Goal: Task Accomplishment & Management: Complete application form

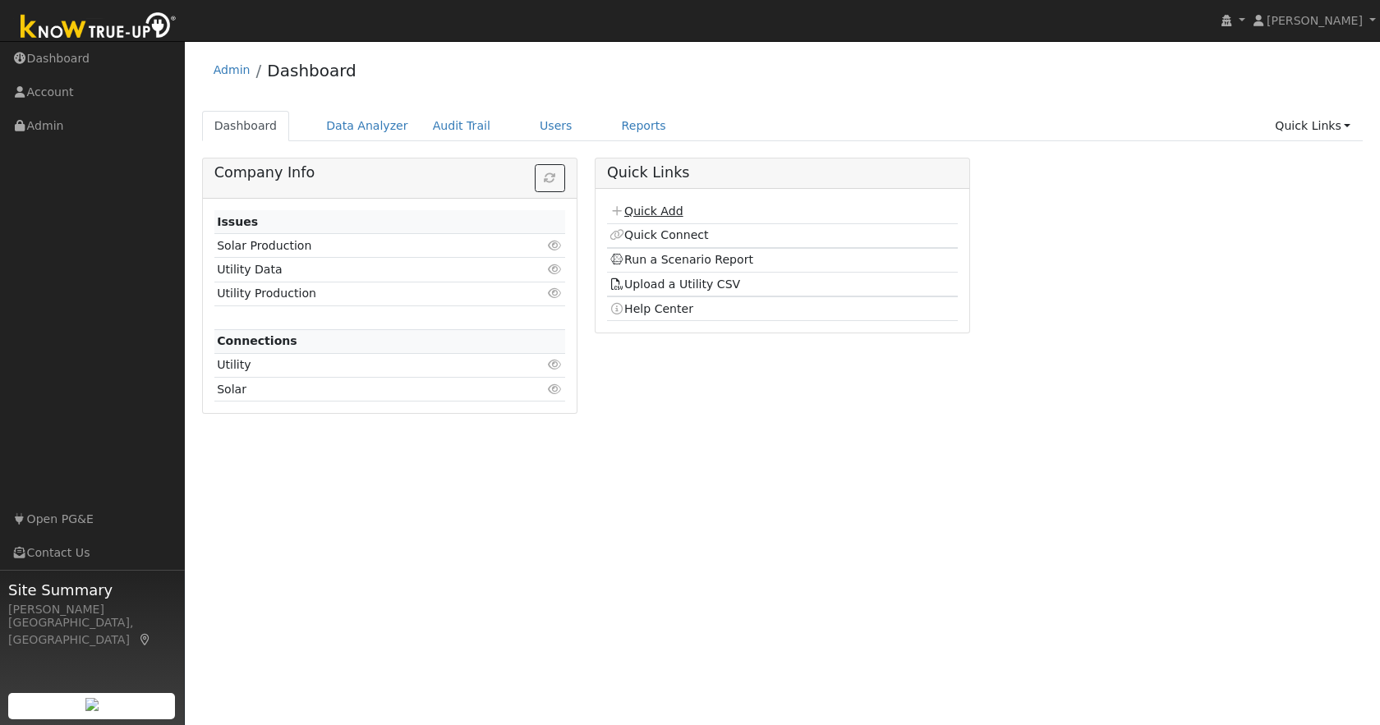
click at [657, 212] on link "Quick Add" at bounding box center [645, 210] width 73 height 13
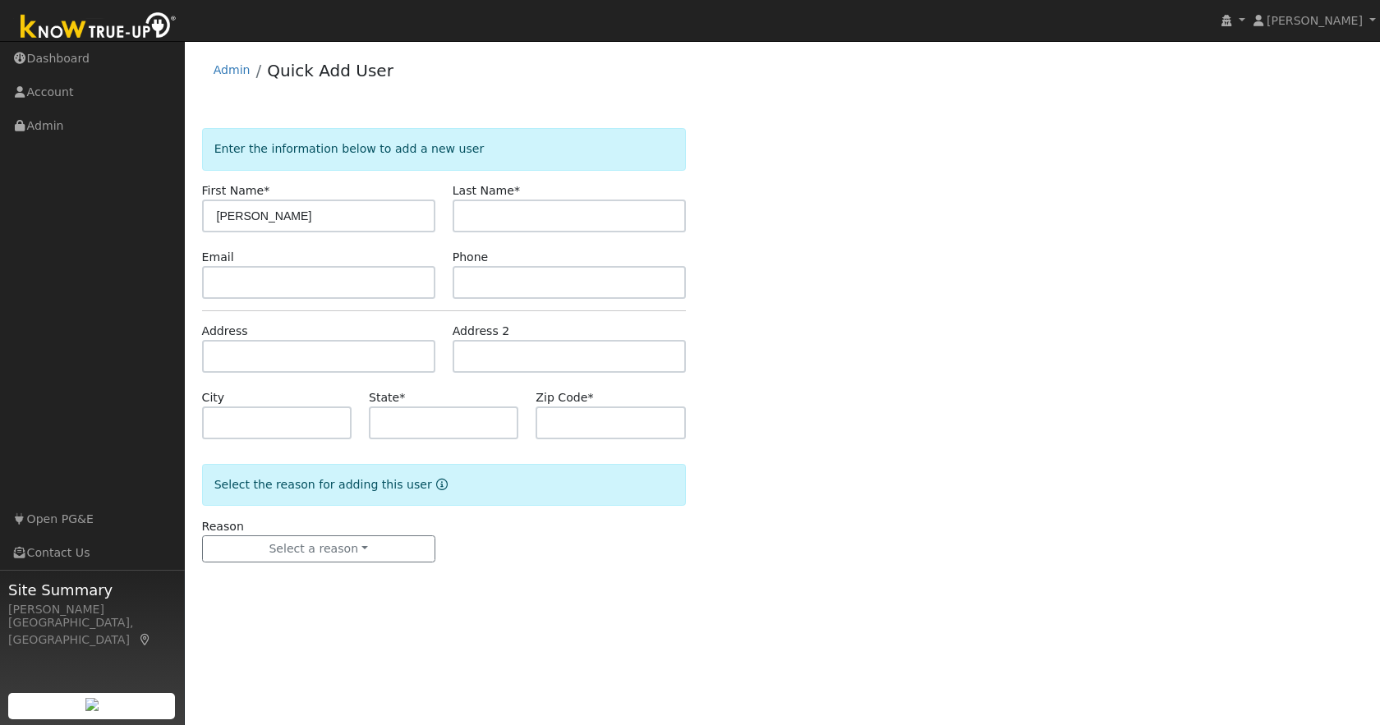
type input "[PERSON_NAME]"
type input "[EMAIL_ADDRESS][DOMAIN_NAME]"
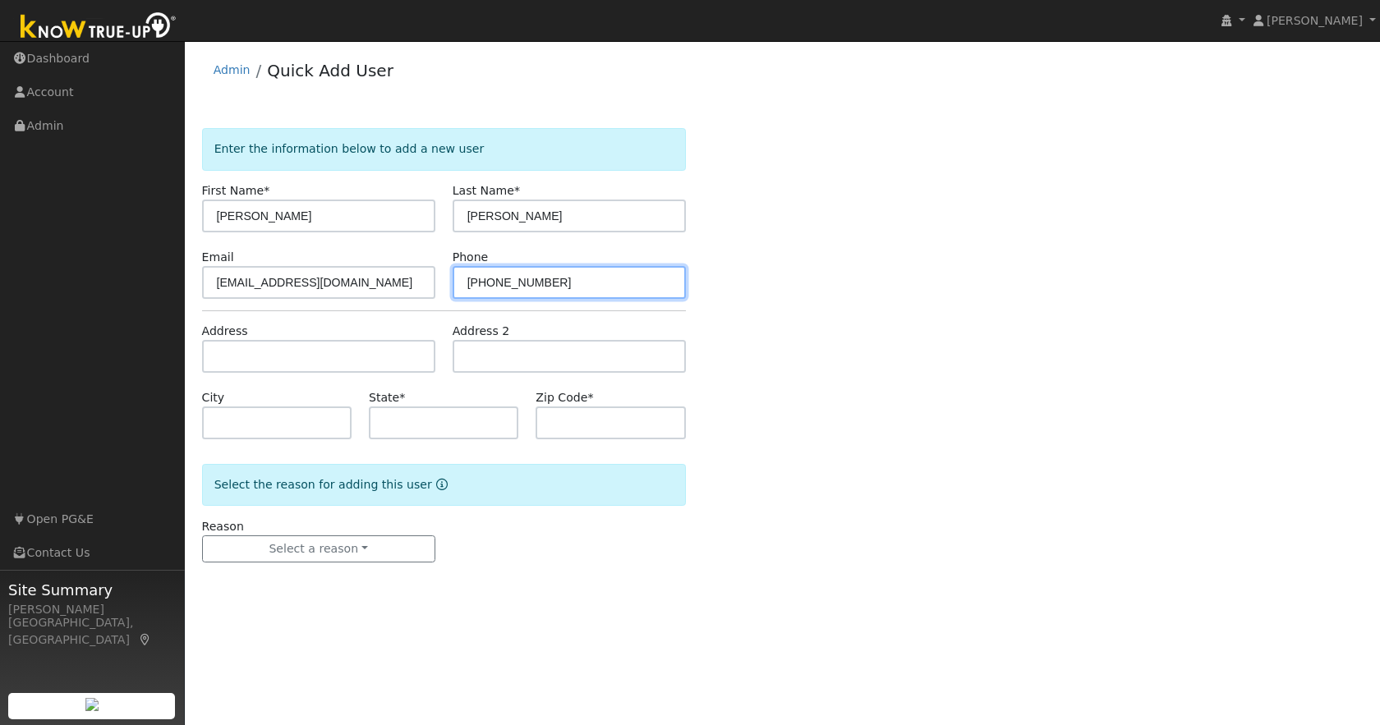
type input "[PHONE_NUMBER]"
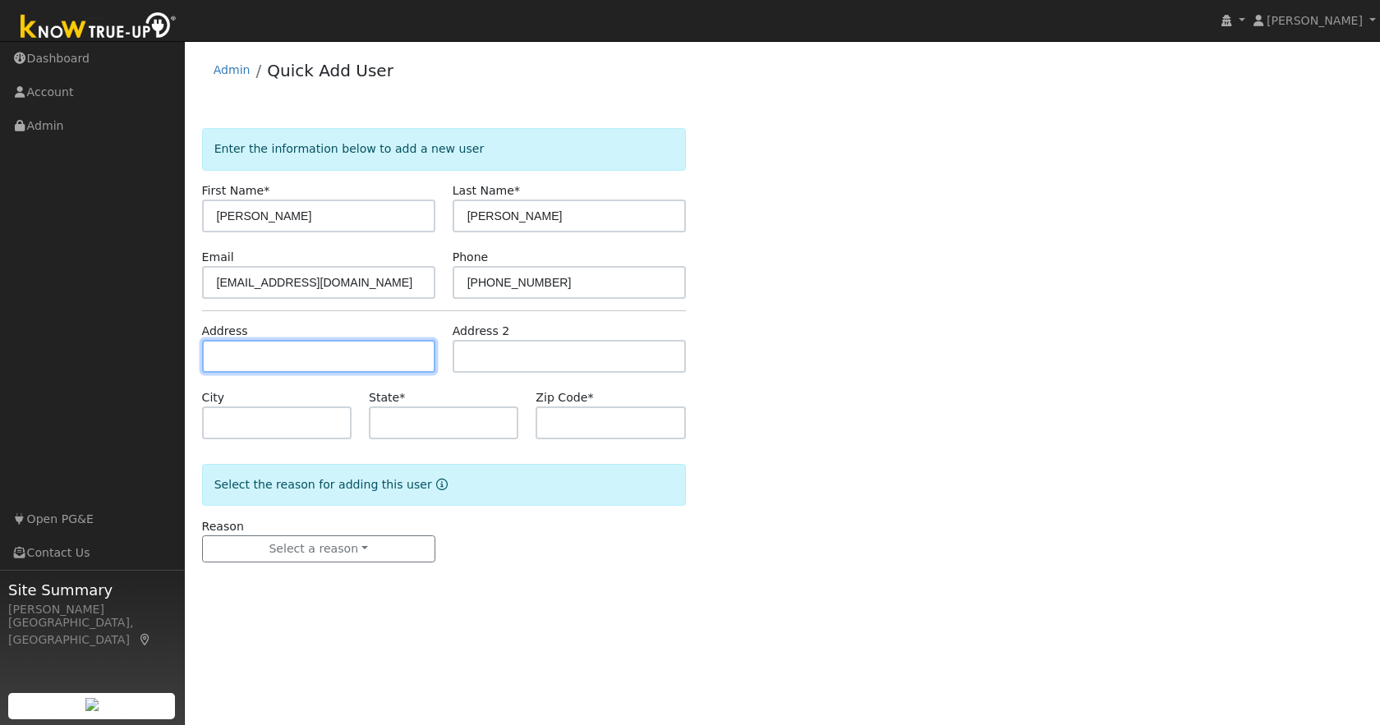
click at [318, 361] on input "text" at bounding box center [318, 356] width 233 height 33
type input "15600 Bear Cub Drive"
type input "Sonora"
type input "CA"
type input "95370"
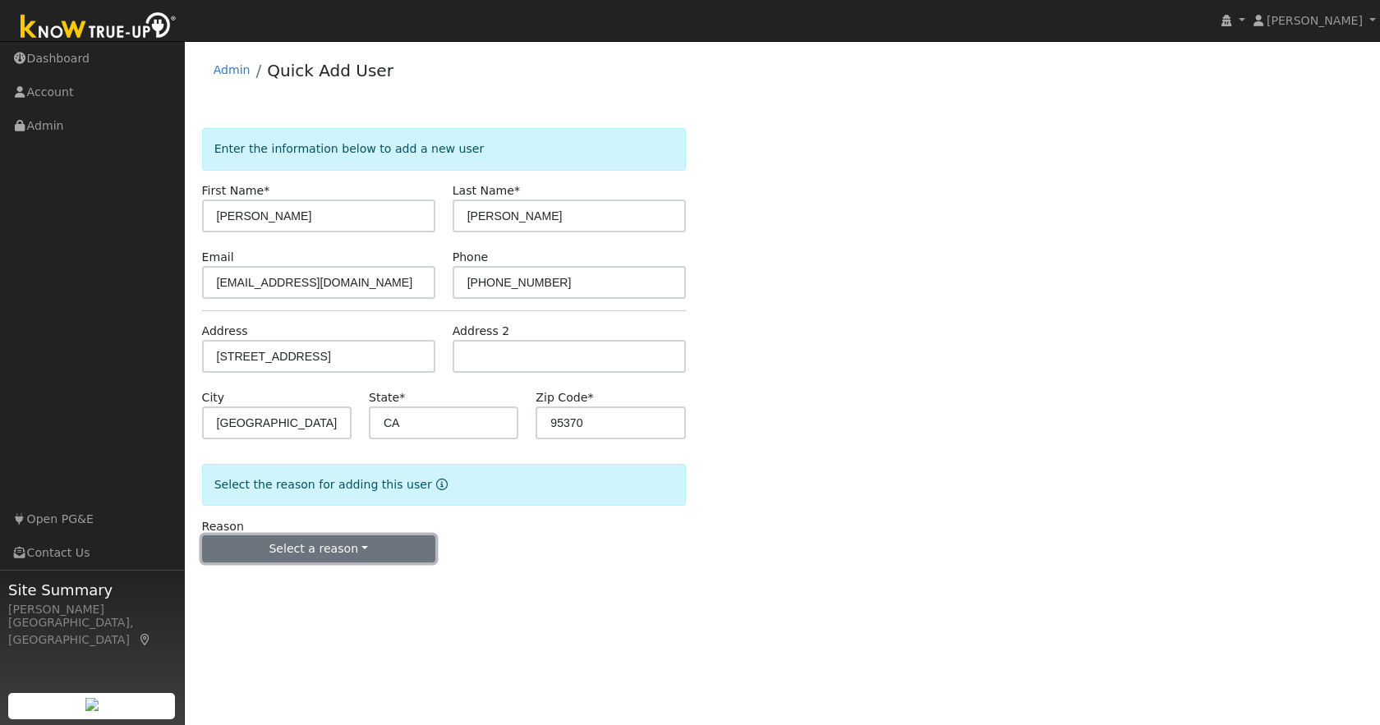
click at [289, 540] on button "Select a reason" at bounding box center [318, 549] width 233 height 28
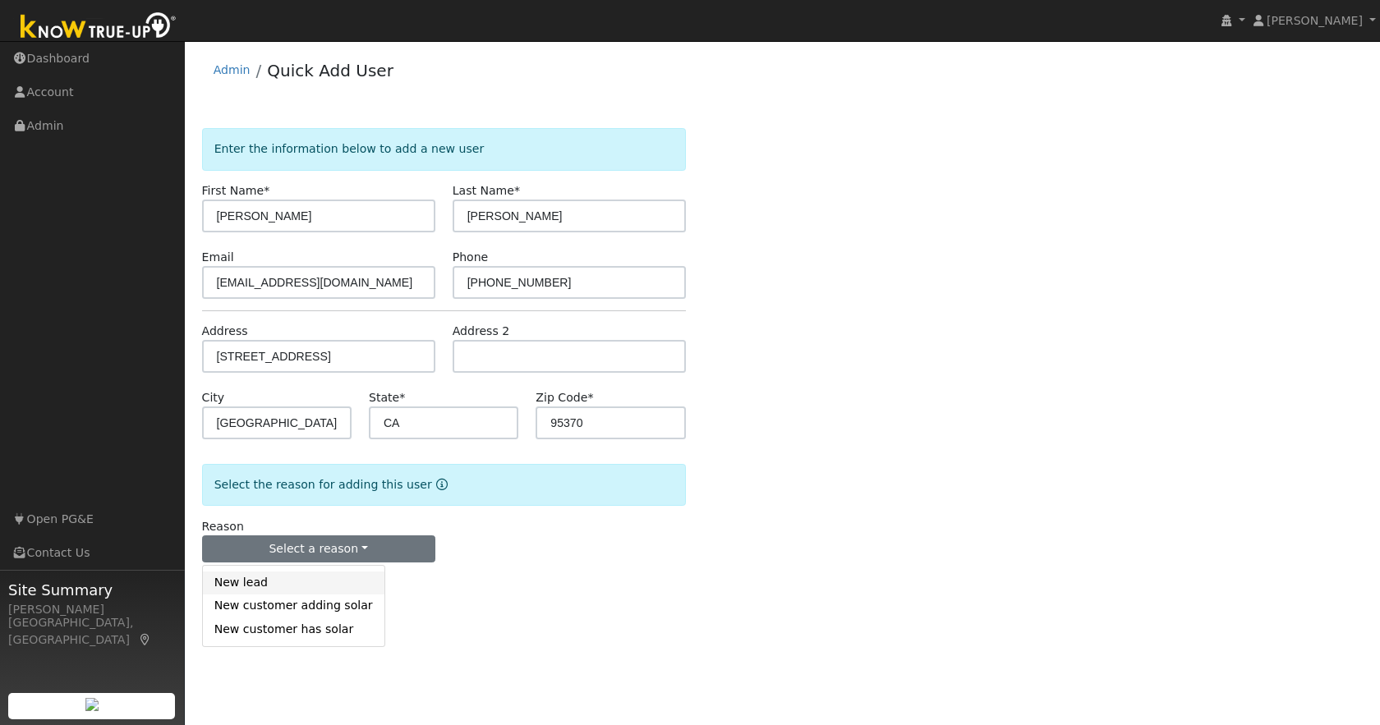
click at [256, 588] on link "New lead" at bounding box center [293, 583] width 181 height 23
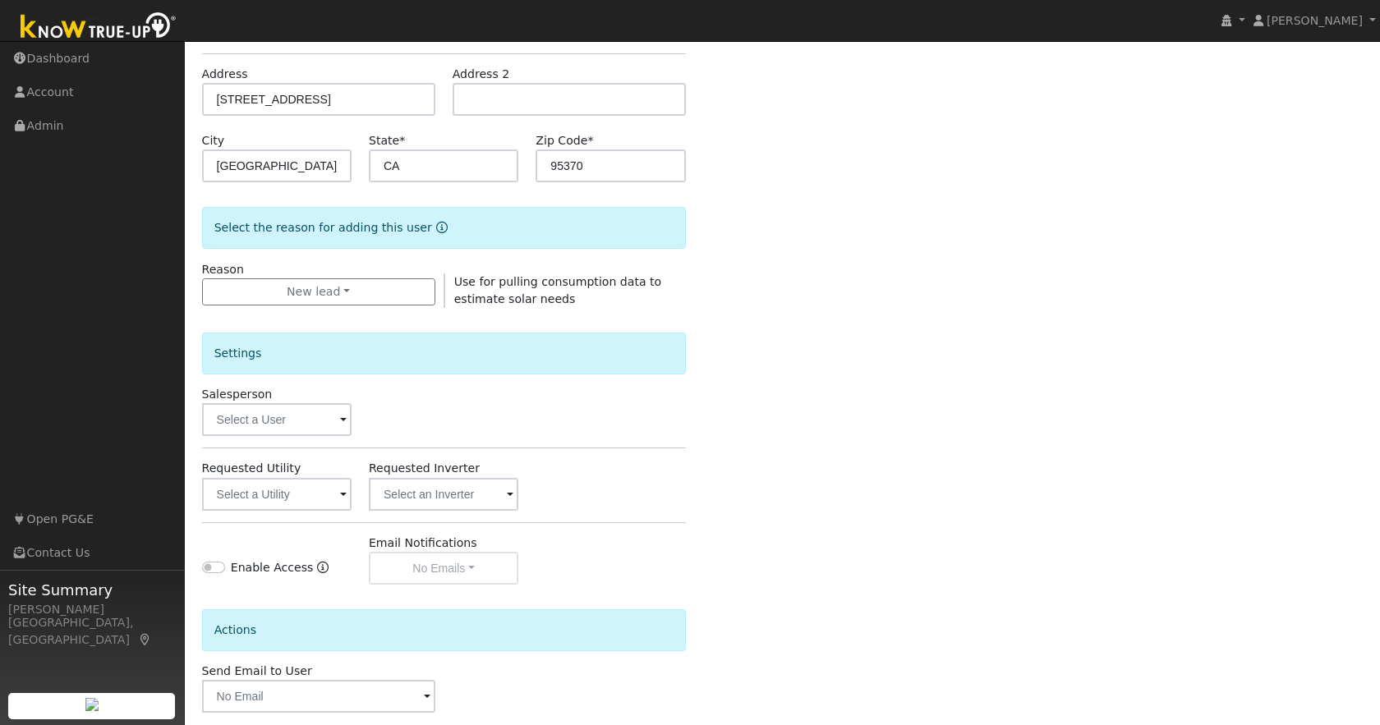
scroll to position [338, 0]
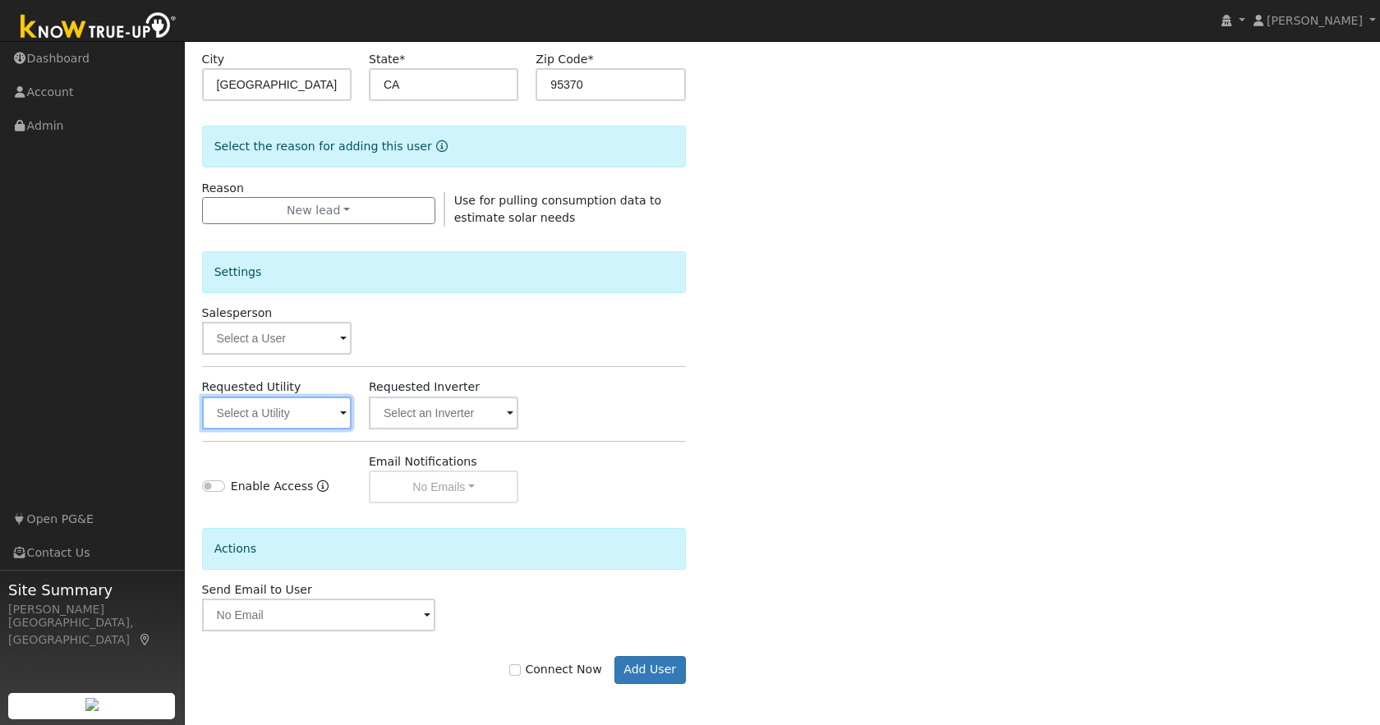
click at [256, 409] on input "text" at bounding box center [276, 413] width 149 height 33
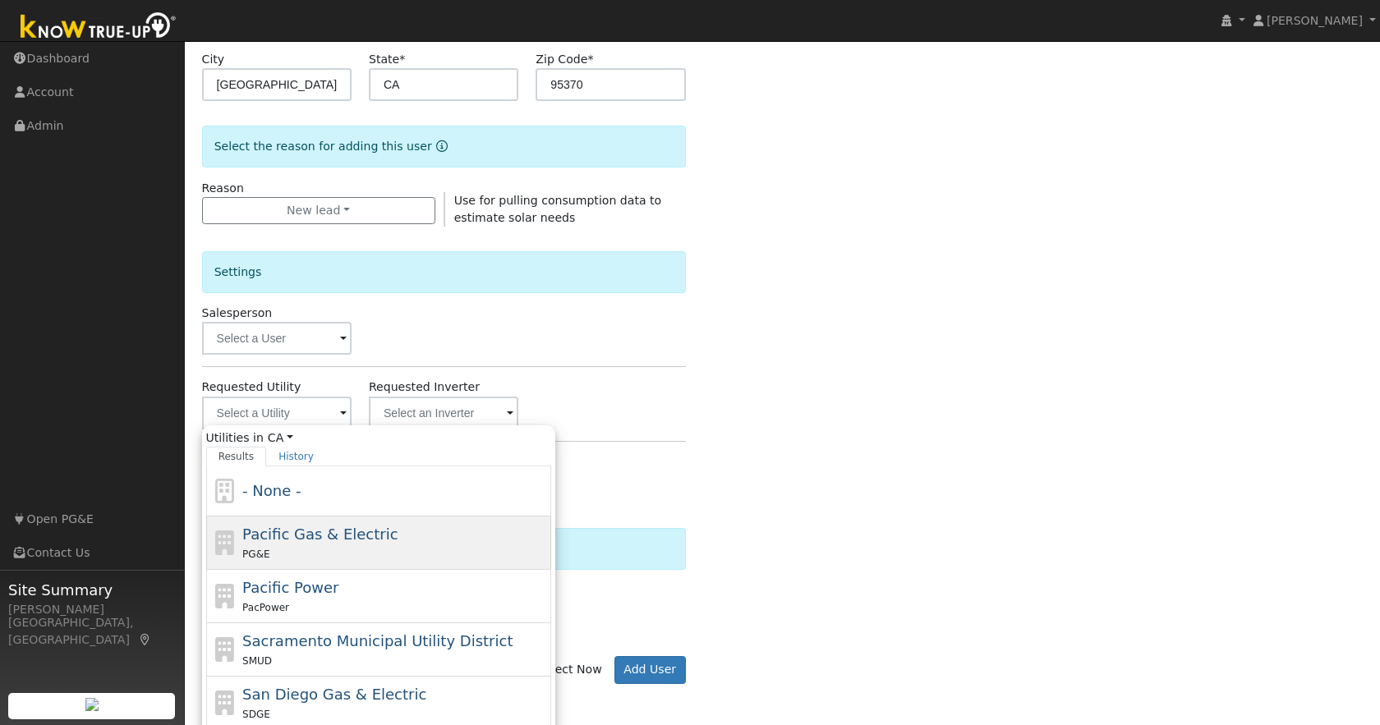
click at [348, 547] on div "PG&E" at bounding box center [394, 553] width 305 height 17
type input "Pacific Gas & Electric"
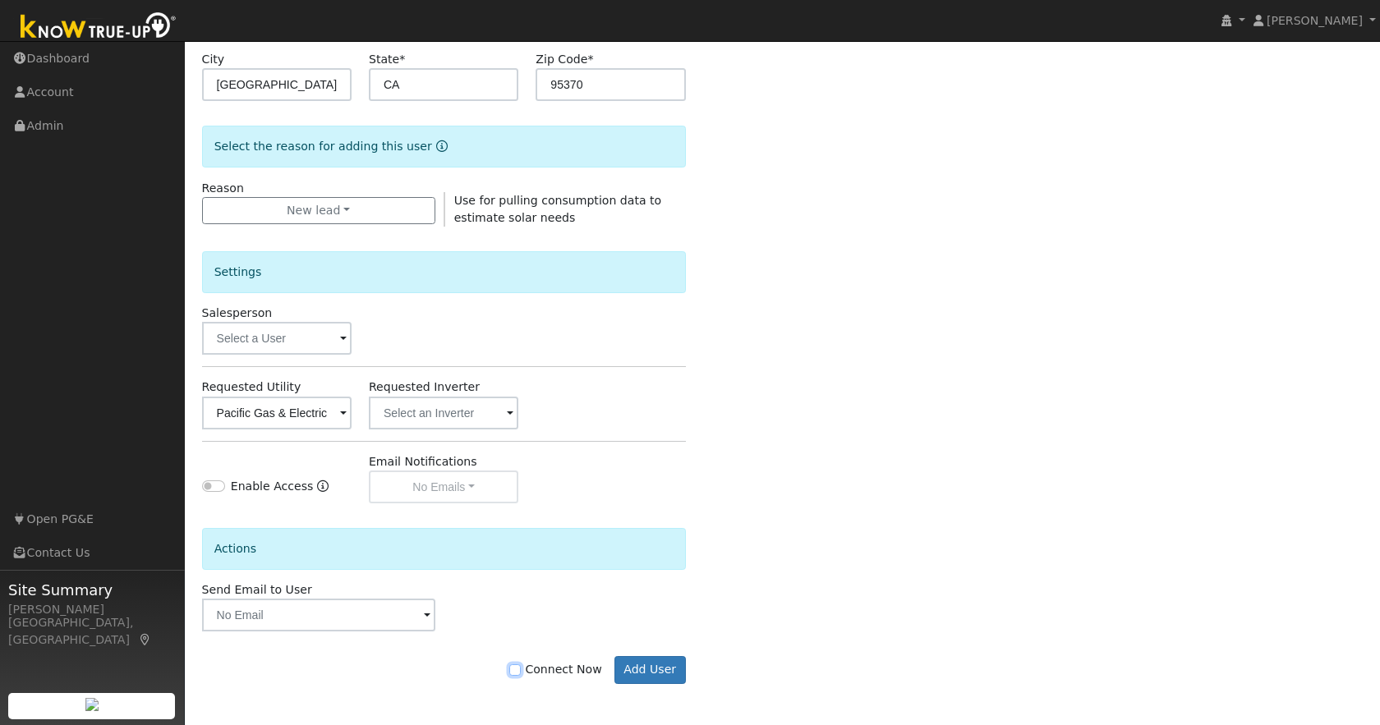
drag, startPoint x: 520, startPoint y: 669, endPoint x: 507, endPoint y: 671, distance: 13.2
click at [521, 669] on input "Connect Now" at bounding box center [514, 669] width 11 height 11
checkbox input "true"
click at [646, 672] on button "Add User" at bounding box center [649, 670] width 71 height 28
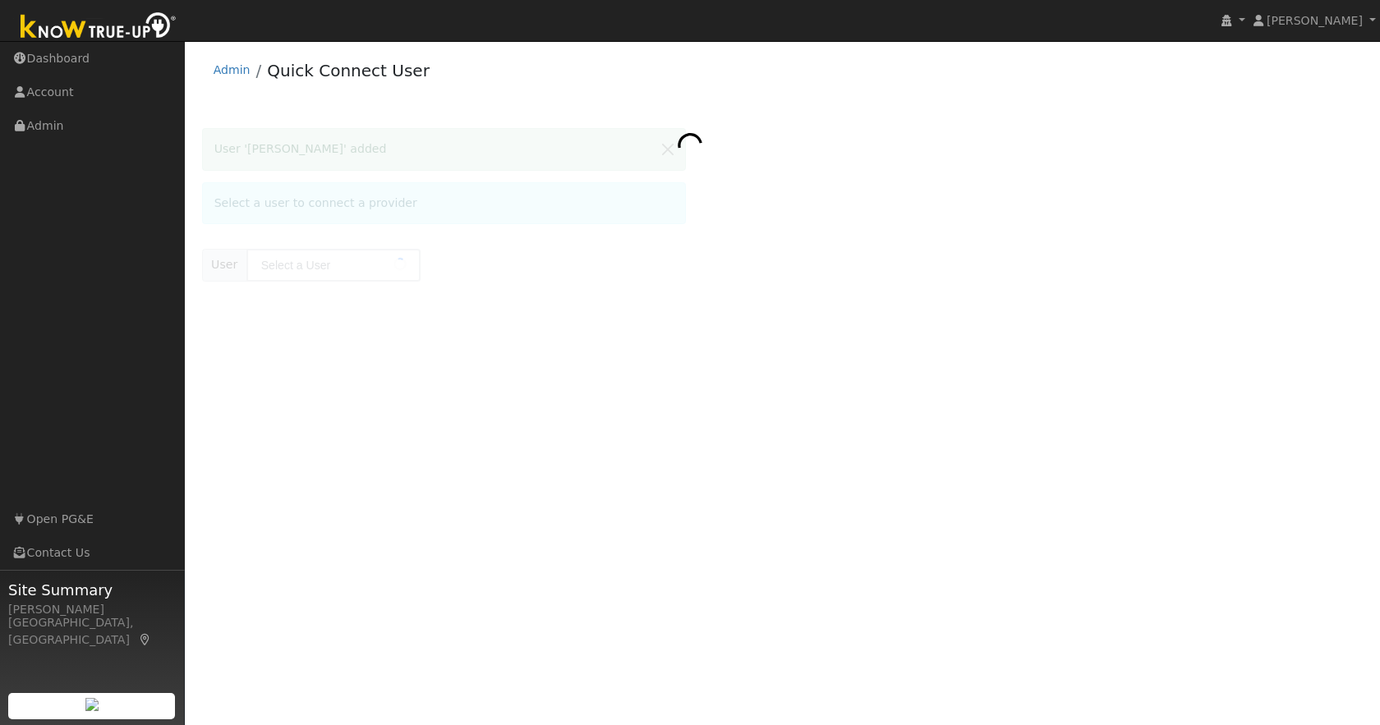
type input "Marie Edgerton"
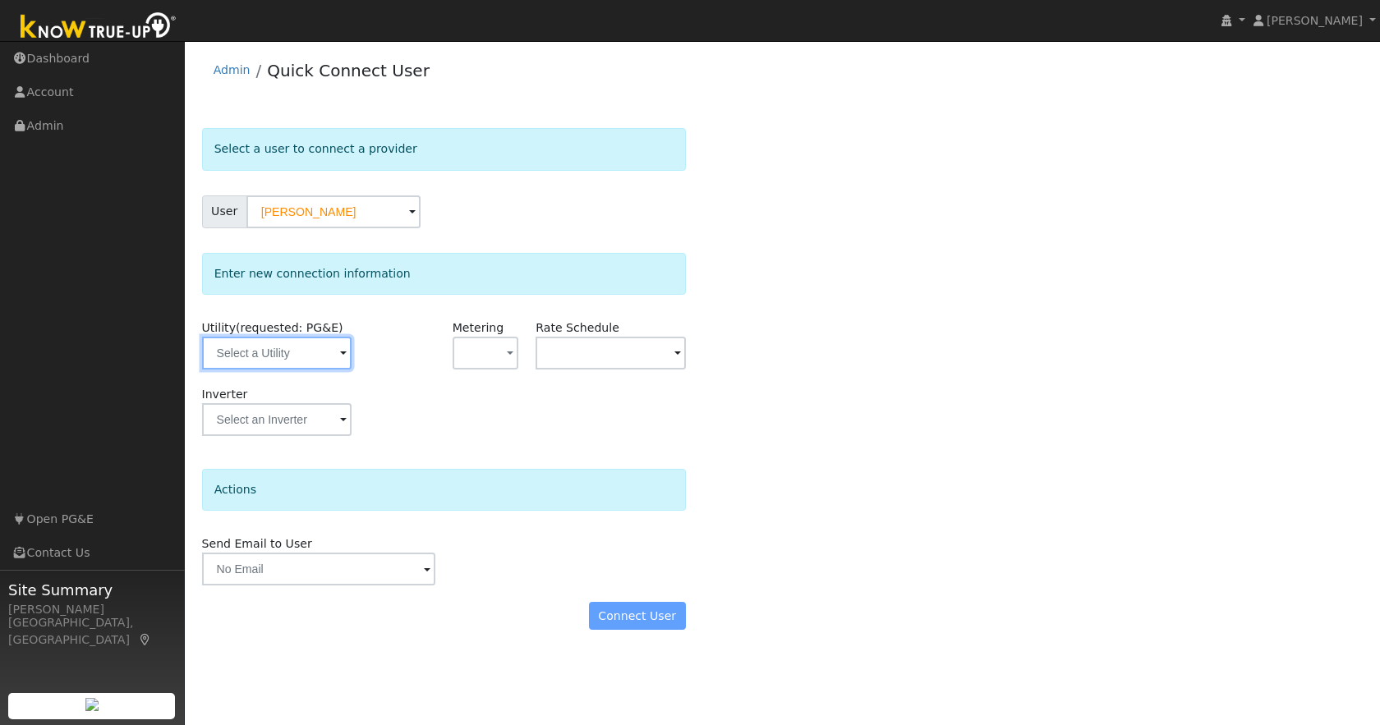
click at [331, 358] on input "text" at bounding box center [276, 353] width 149 height 33
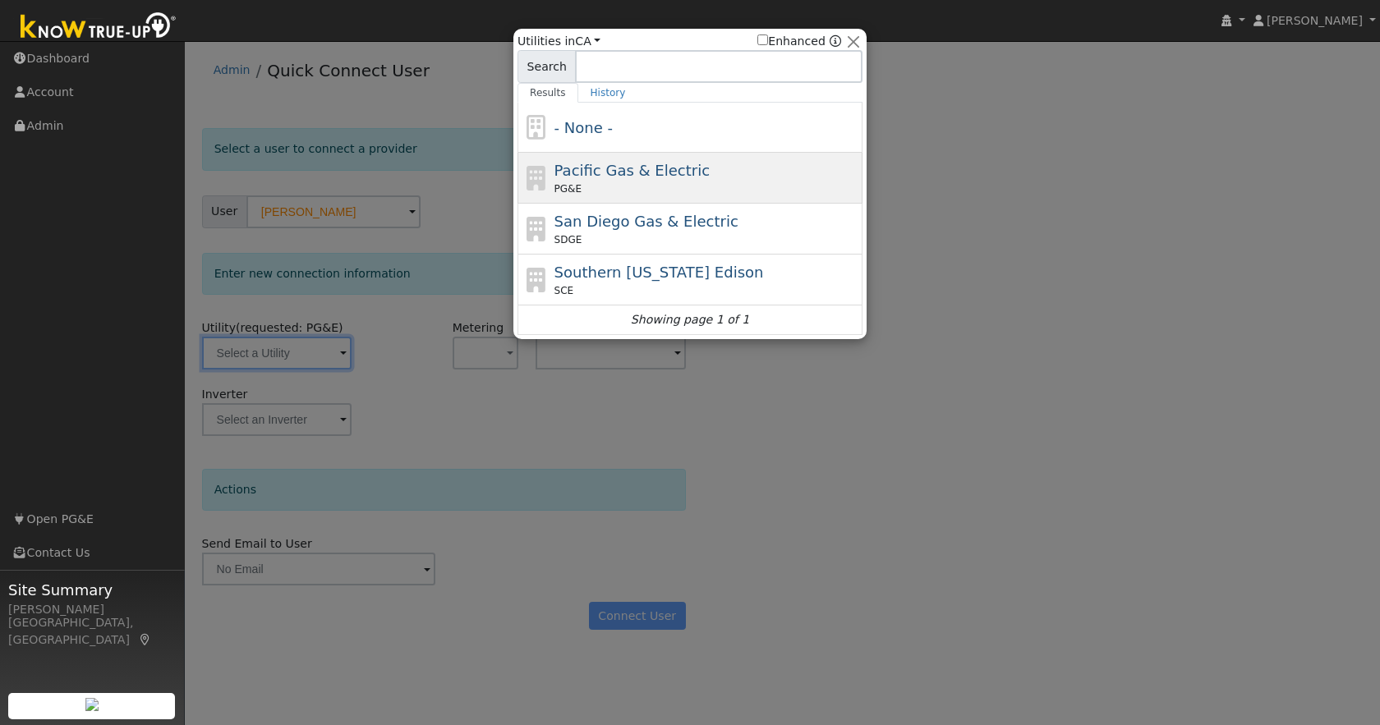
click at [620, 176] on span "Pacific Gas & Electric" at bounding box center [631, 170] width 155 height 17
type input "PG&E"
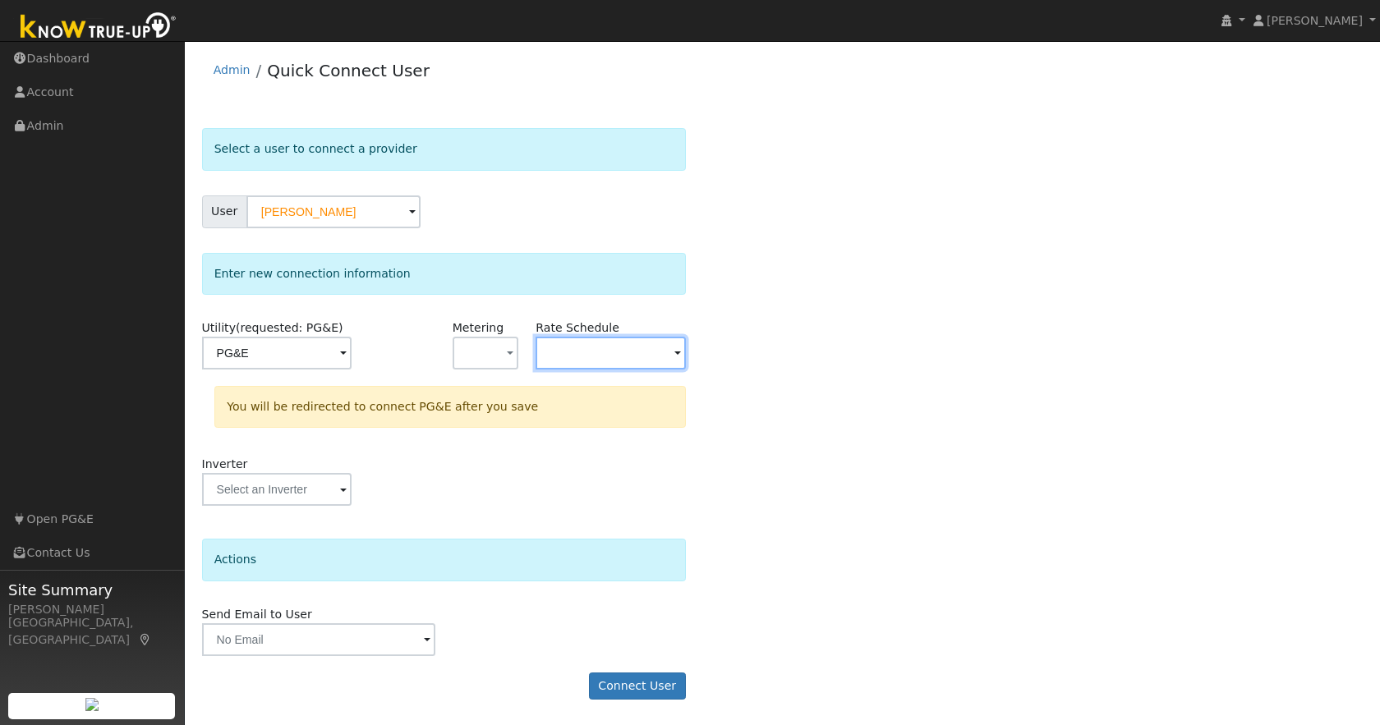
click at [603, 341] on input "text" at bounding box center [609, 353] width 149 height 33
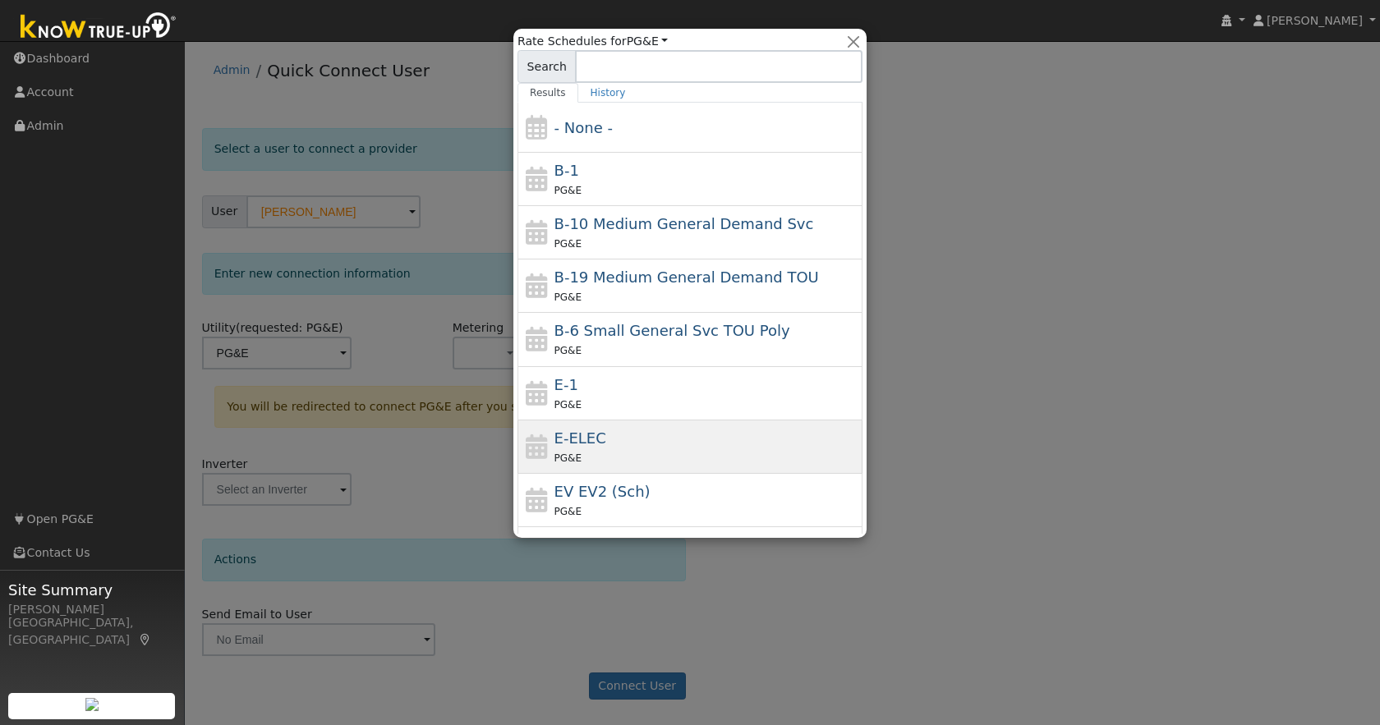
drag, startPoint x: 653, startPoint y: 454, endPoint x: 635, endPoint y: 450, distance: 18.5
click at [652, 454] on div "PG&E" at bounding box center [706, 457] width 305 height 17
type input "E-ELEC"
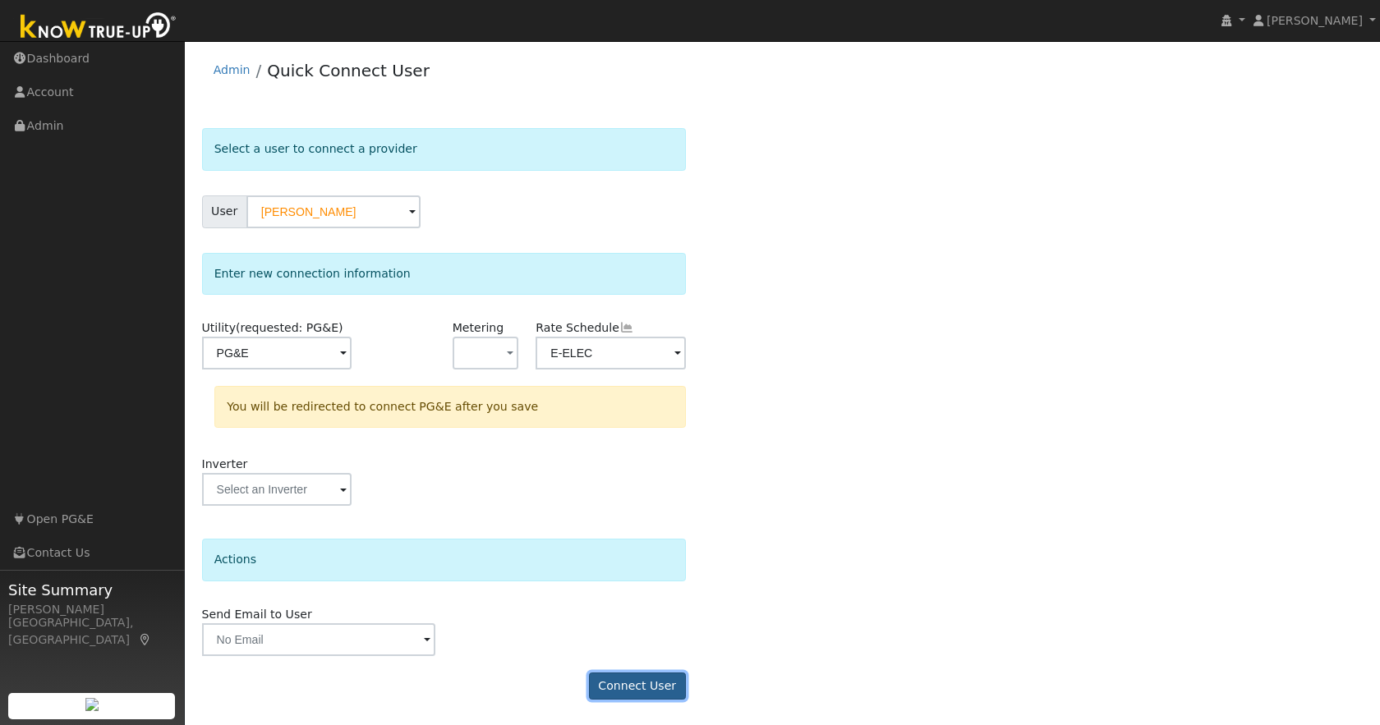
click at [615, 686] on button "Connect User" at bounding box center [637, 687] width 97 height 28
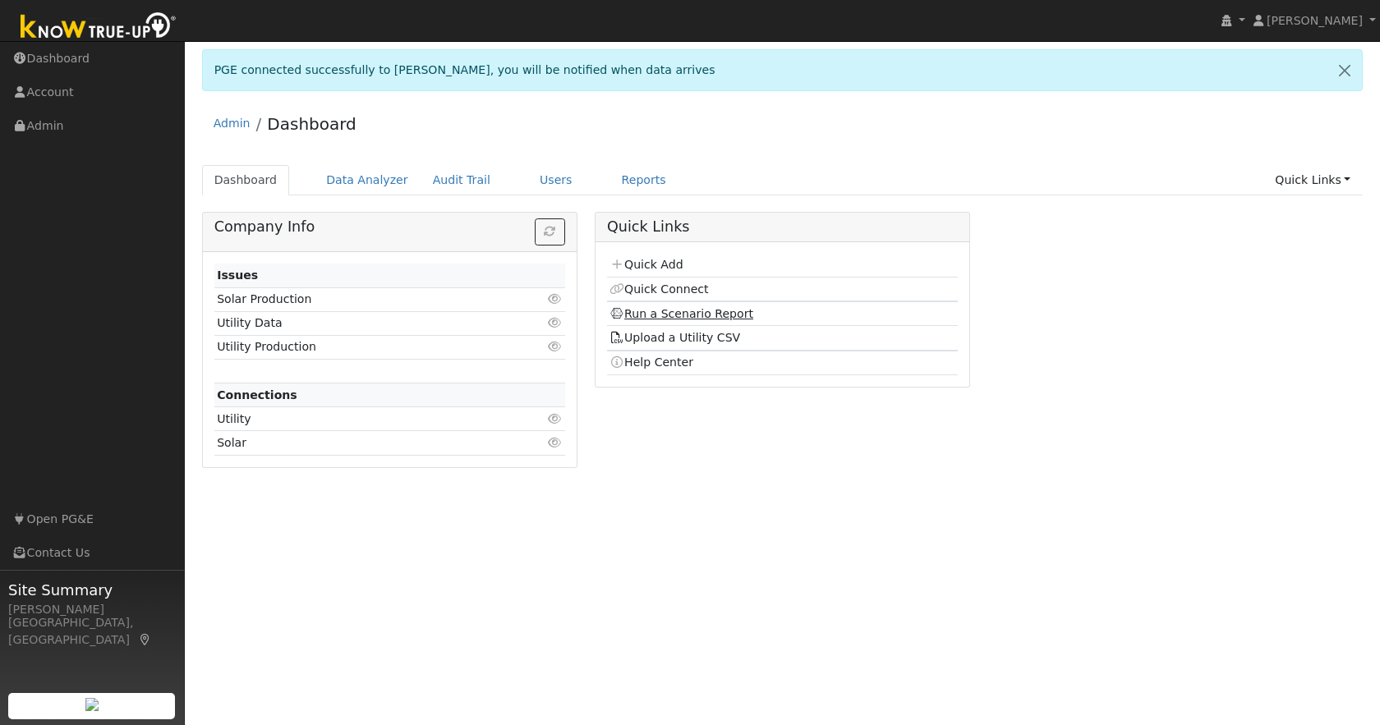
click at [647, 319] on link "Run a Scenario Report" at bounding box center [681, 313] width 144 height 13
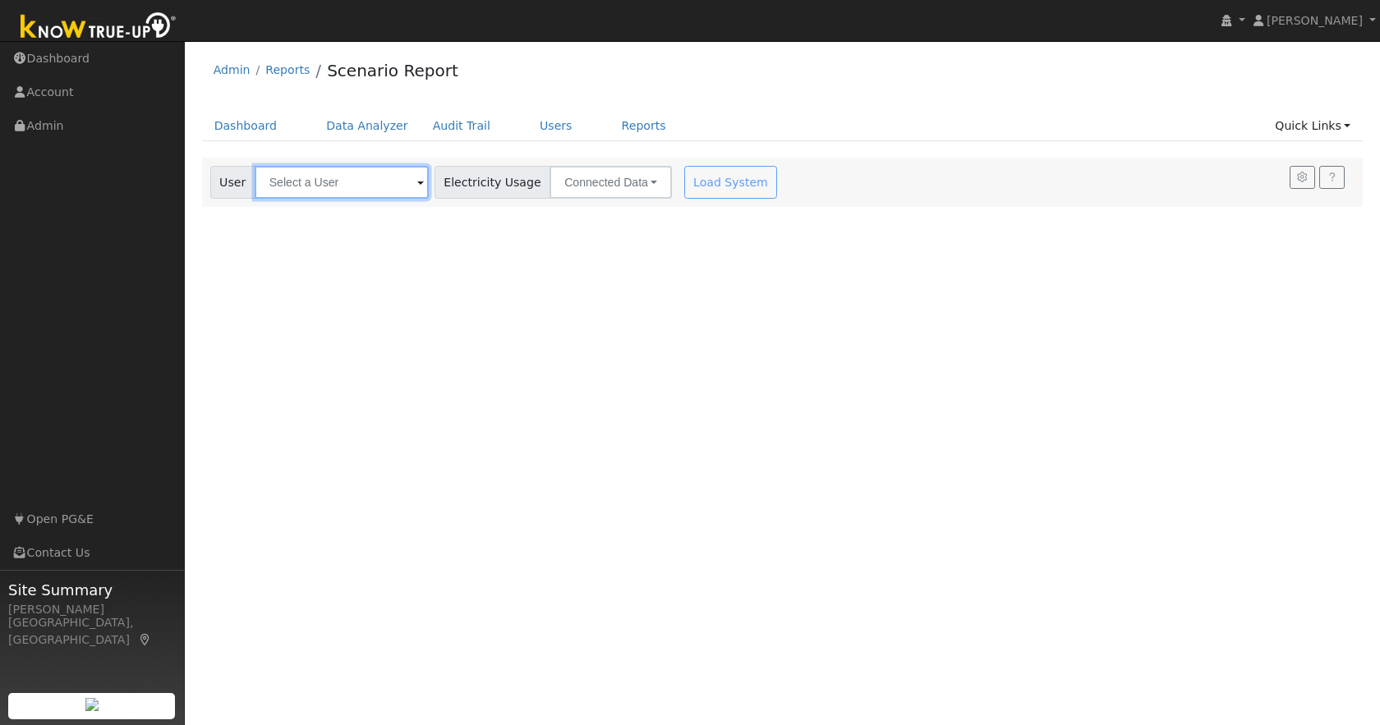
click at [289, 189] on input "text" at bounding box center [342, 182] width 174 height 33
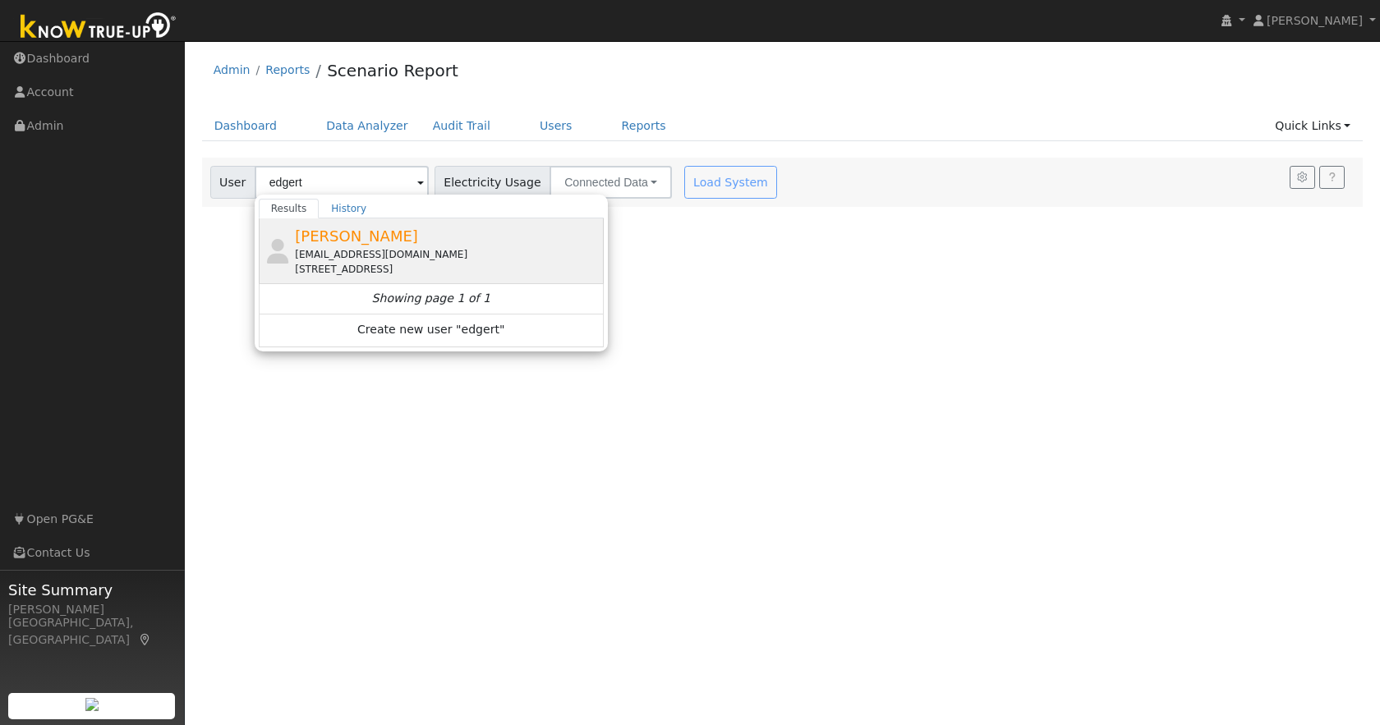
click at [324, 241] on span "[PERSON_NAME]" at bounding box center [356, 235] width 123 height 17
type input "[PERSON_NAME]"
